Goal: Task Accomplishment & Management: Manage account settings

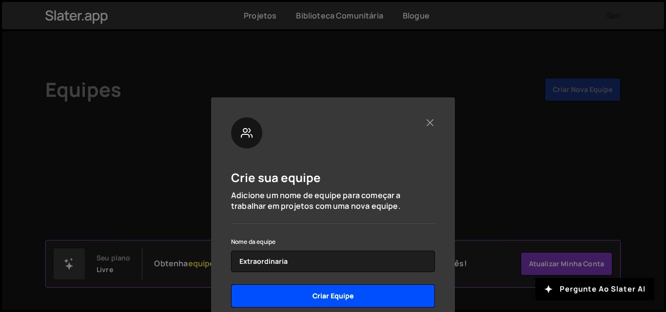
type input "Extraordinaria"
click at [331, 295] on input "Criar equipe" at bounding box center [333, 296] width 204 height 23
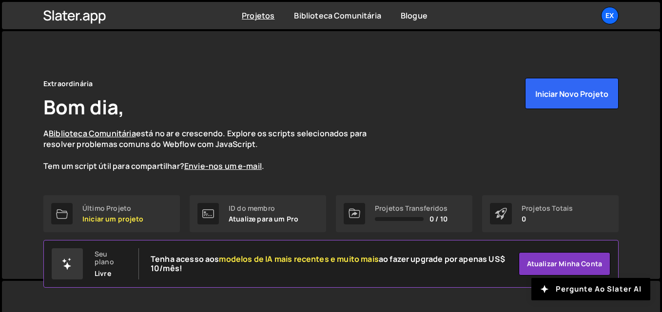
click at [505, 134] on div "Extraordinária Bom dia, A Biblioteca Comunitária está no ar e crescendo. Explor…" at bounding box center [330, 125] width 575 height 94
click at [609, 16] on font "Ex" at bounding box center [609, 15] width 8 height 9
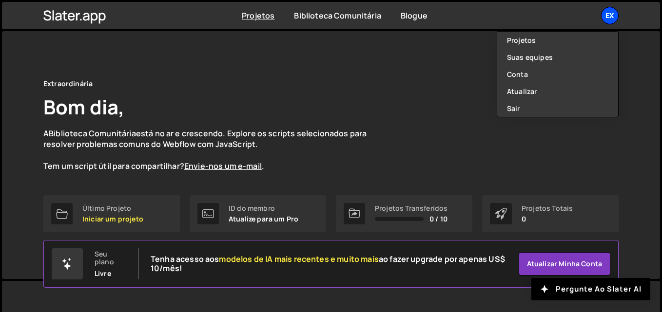
click at [609, 16] on font "Ex" at bounding box center [609, 15] width 8 height 9
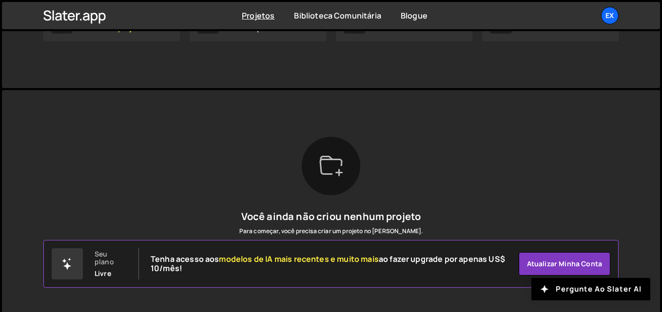
scroll to position [211, 0]
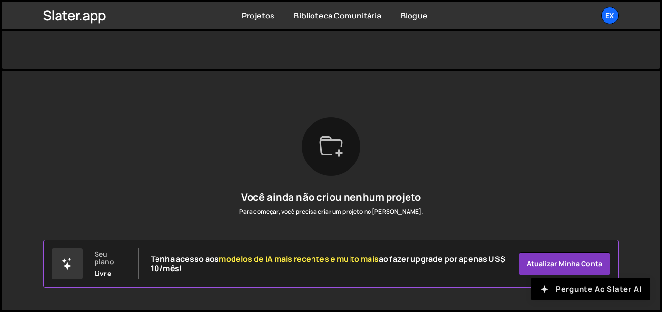
click at [569, 290] on font "Pergunte ao Slater AI" at bounding box center [599, 289] width 86 height 10
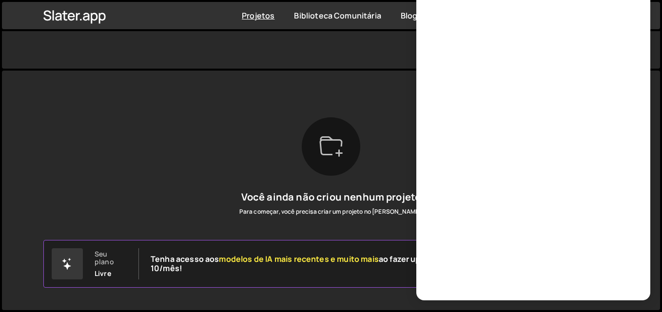
click at [225, 165] on div "Você ainda não criou nenhum projeto Para começar, você precisa criar um projeto…" at bounding box center [330, 190] width 575 height 146
click at [655, 199] on div "O [PERSON_NAME] foi projetado para uso em desktop. Use uma tela maior para aces…" at bounding box center [331, 191] width 658 height 240
click at [243, 124] on div "Você ainda não criou nenhum projeto Para começar, você precisa criar um projeto…" at bounding box center [330, 190] width 575 height 146
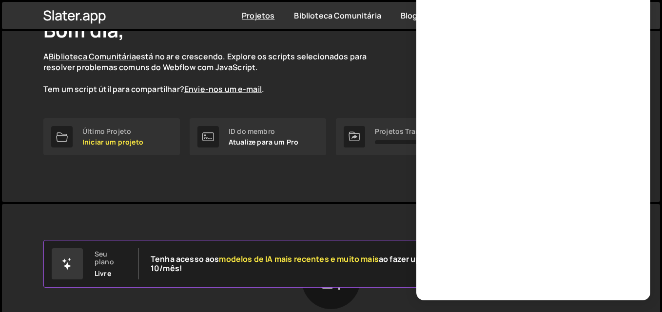
scroll to position [78, 0]
click at [30, 159] on div "Extraordinária Bom dia, A Biblioteca Comunitária está no ar e crescendo. Explor…" at bounding box center [331, 77] width 604 height 248
